Goal: Information Seeking & Learning: Learn about a topic

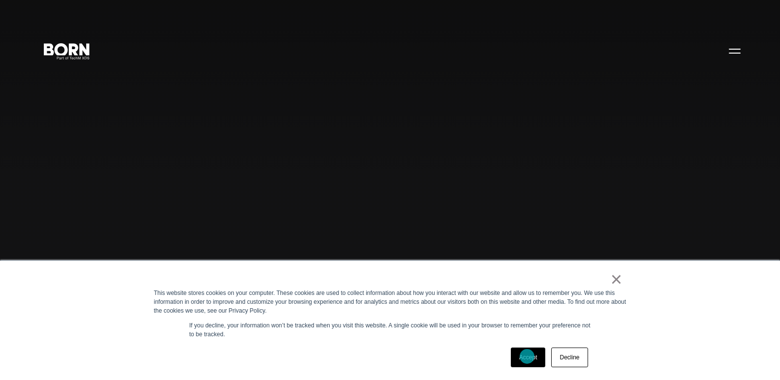
click at [528, 357] on link "Accept" at bounding box center [528, 358] width 35 height 20
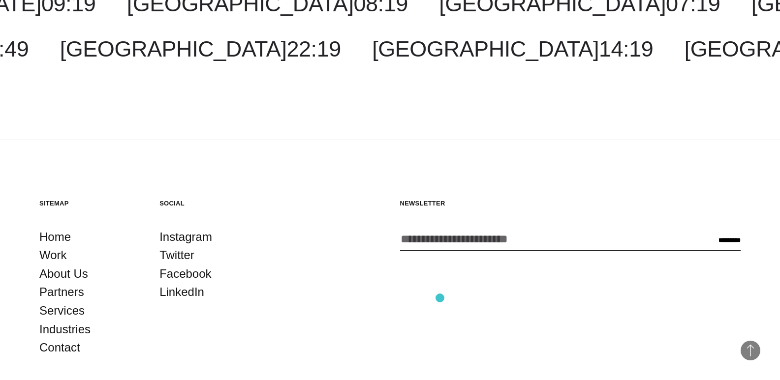
scroll to position [2735, 0]
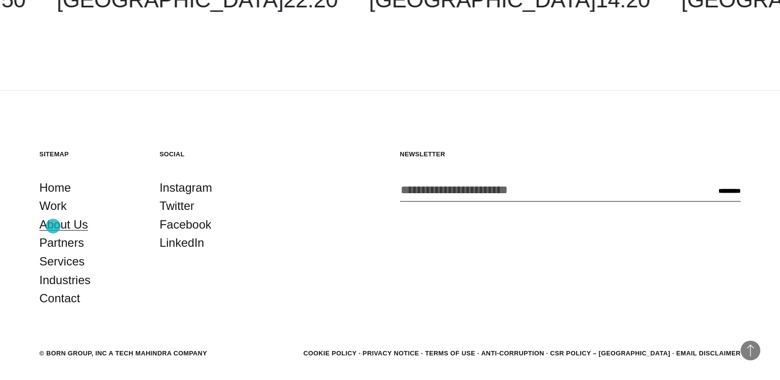
click at [57, 226] on link "About Us" at bounding box center [63, 225] width 49 height 19
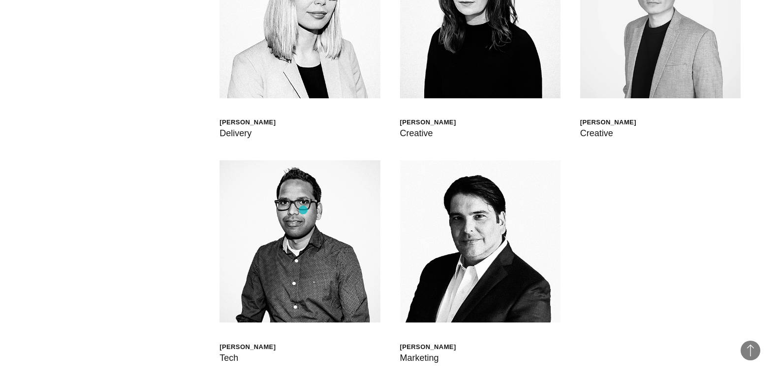
scroll to position [2756, 0]
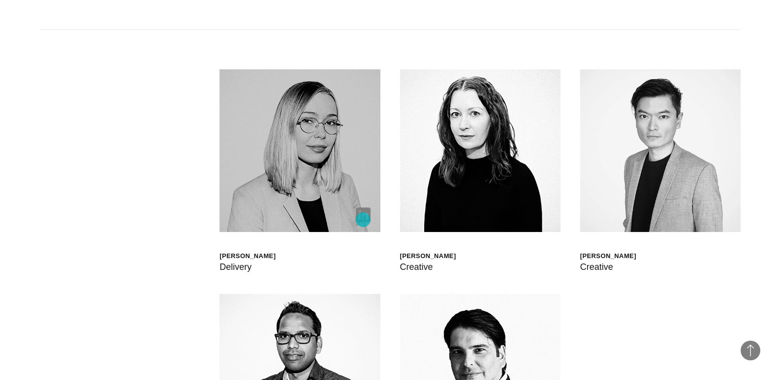
click at [363, 219] on img at bounding box center [363, 215] width 15 height 15
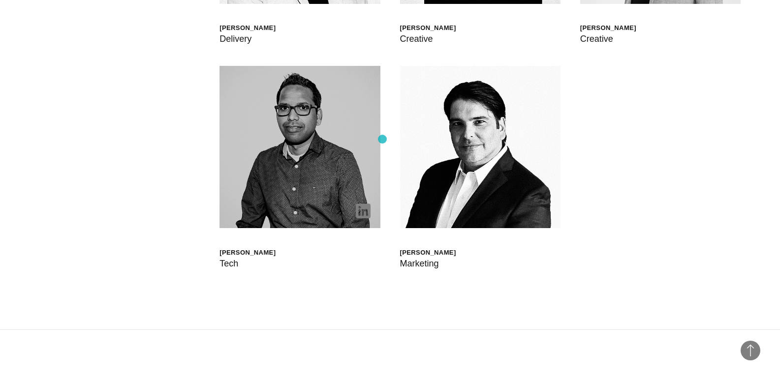
scroll to position [3002, 0]
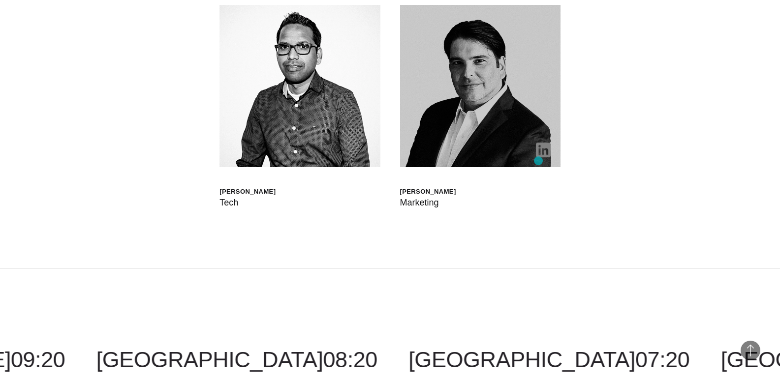
drag, startPoint x: 538, startPoint y: 161, endPoint x: 538, endPoint y: 156, distance: 4.9
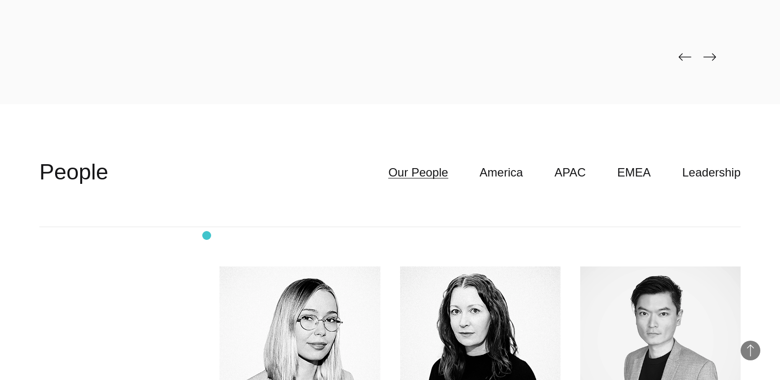
scroll to position [2503, 0]
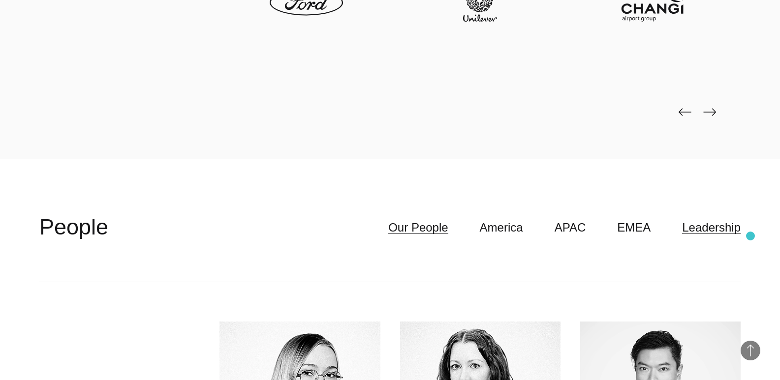
click at [729, 230] on link "Leadership" at bounding box center [711, 227] width 59 height 19
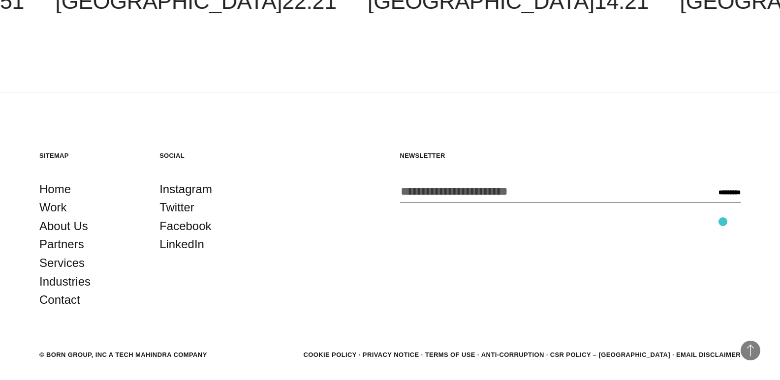
scroll to position [3662, 0]
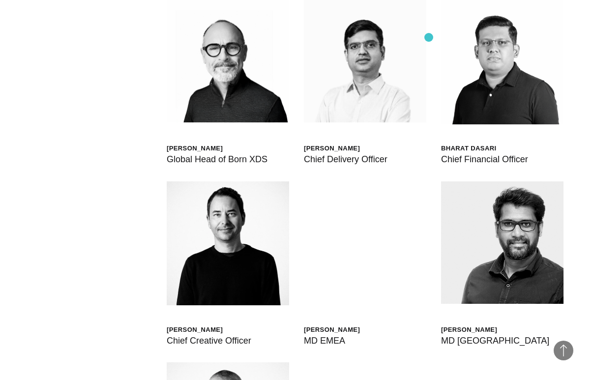
scroll to position [2600, 0]
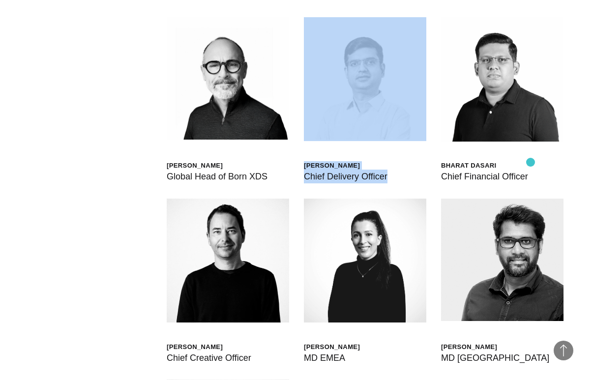
drag, startPoint x: 428, startPoint y: 163, endPoint x: 531, endPoint y: 162, distance: 103.3
click at [531, 162] on div "Scott Sorokin Global Head of Born XDS Shashank Tamotia Chief Delivery Officer B…" at bounding box center [297, 289] width 534 height 603
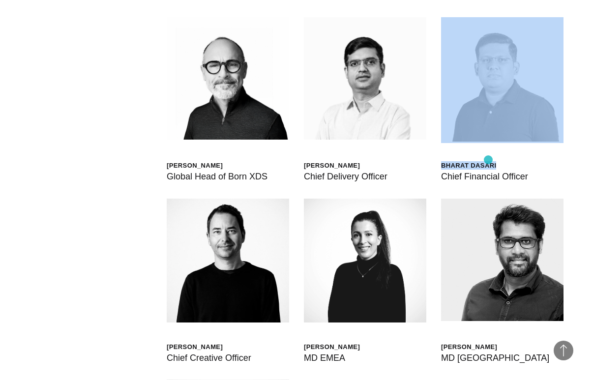
drag, startPoint x: 511, startPoint y: 160, endPoint x: 465, endPoint y: 160, distance: 46.3
click at [465, 160] on div "Bharat Dasari Chief Financial Officer" at bounding box center [502, 100] width 123 height 166
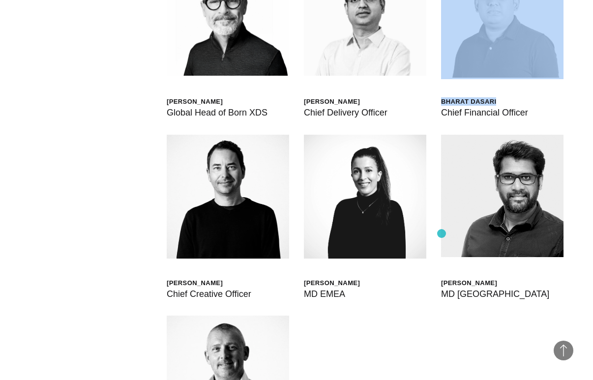
scroll to position [2649, 0]
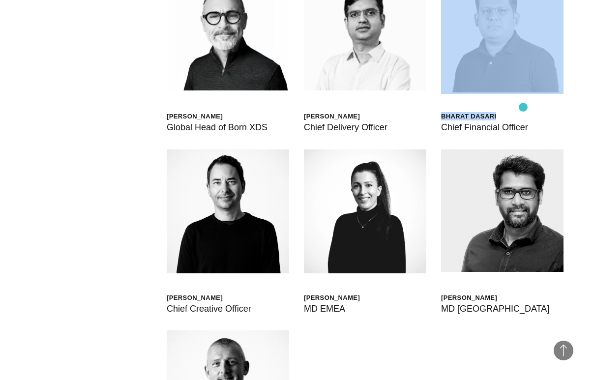
click at [524, 107] on div "Bharat Dasari Chief Financial Officer" at bounding box center [502, 51] width 123 height 166
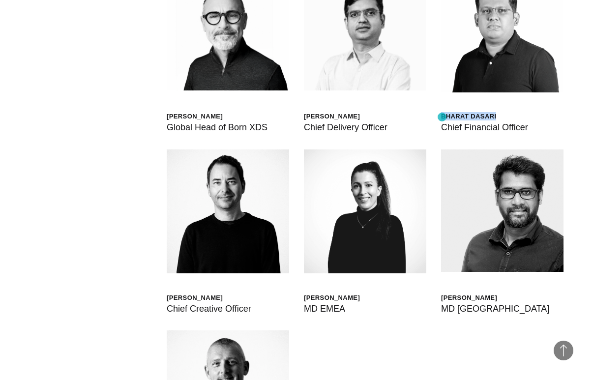
drag, startPoint x: 521, startPoint y: 117, endPoint x: 442, endPoint y: 117, distance: 78.7
click at [442, 117] on div "Bharat Dasari" at bounding box center [484, 116] width 87 height 8
copy div "Bharat Dasari"
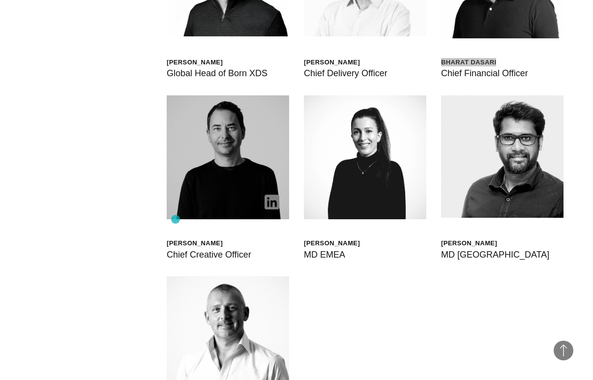
scroll to position [2796, 0]
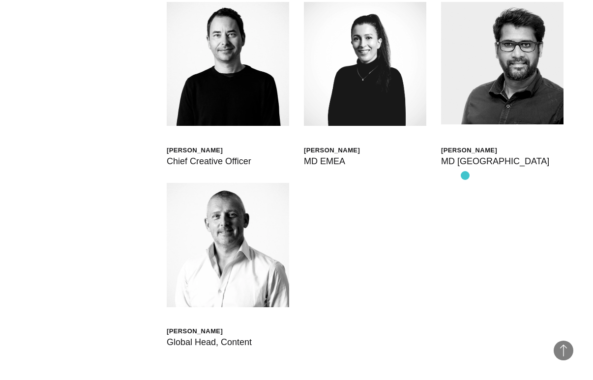
click at [477, 223] on div "Scott Sorokin Global Head of Born XDS Shashank Tamotia Chief Delivery Officer B…" at bounding box center [297, 92] width 534 height 603
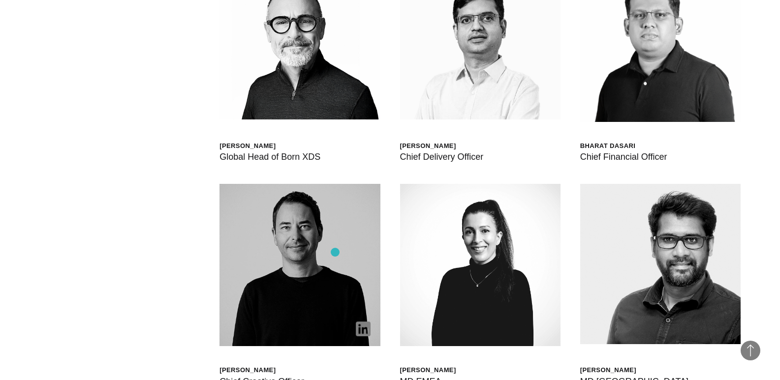
scroll to position [3013, 0]
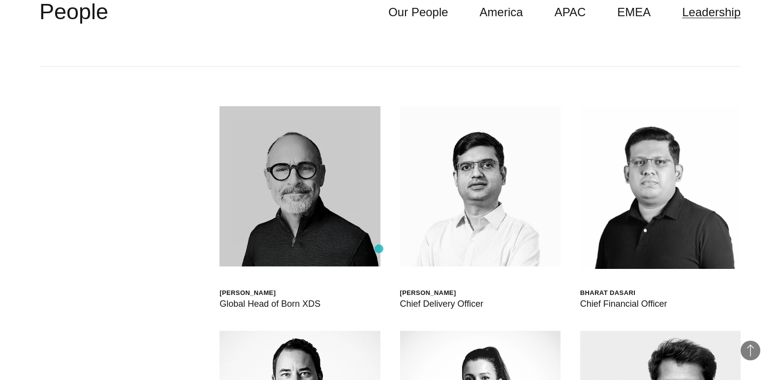
drag, startPoint x: 346, startPoint y: 241, endPoint x: 308, endPoint y: 244, distance: 38.0
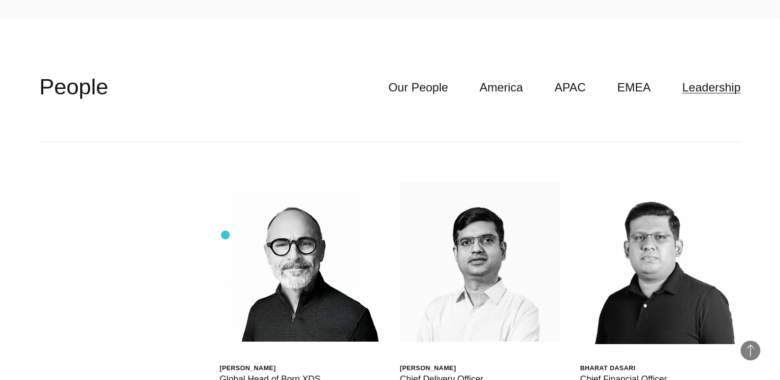
scroll to position [2473, 0]
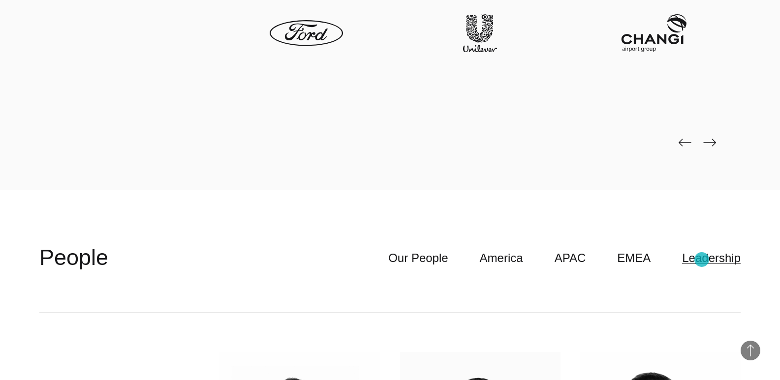
click at [709, 258] on link "Leadership" at bounding box center [711, 258] width 59 height 19
click at [444, 261] on link "Our People" at bounding box center [418, 258] width 60 height 19
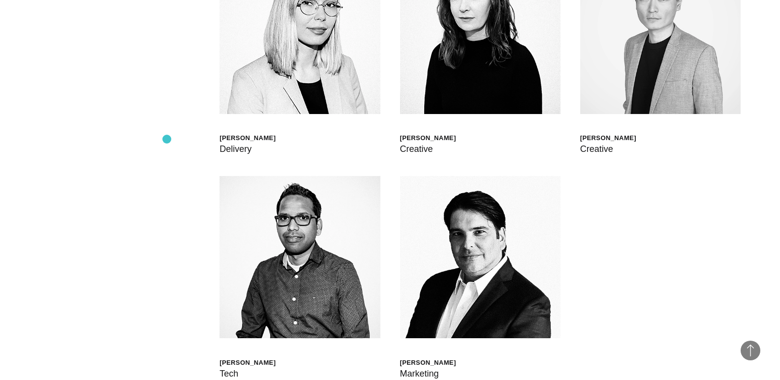
scroll to position [2817, 0]
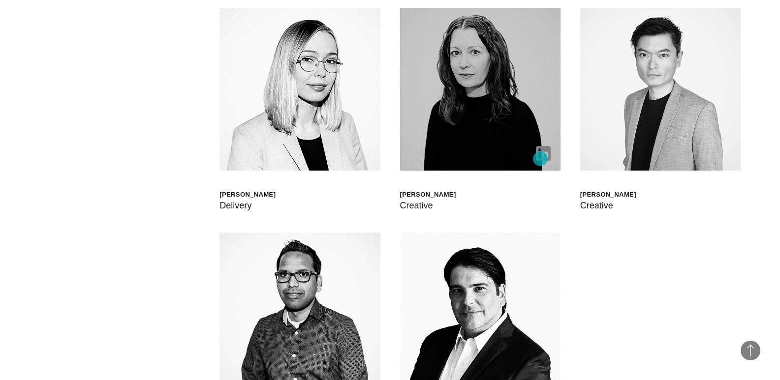
click at [547, 154] on img at bounding box center [543, 153] width 15 height 15
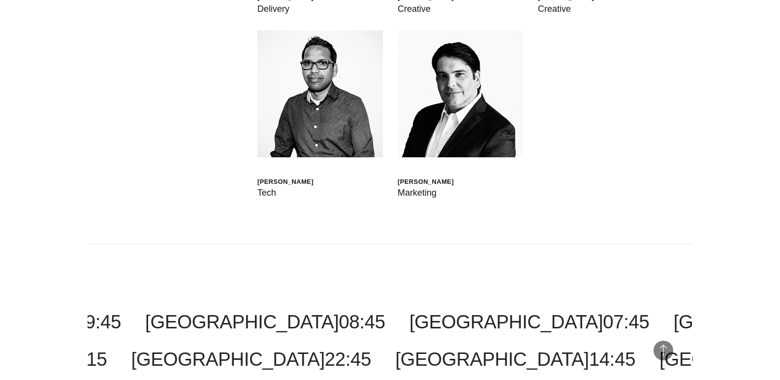
scroll to position [2782, 0]
